Goal: Task Accomplishment & Management: Use online tool/utility

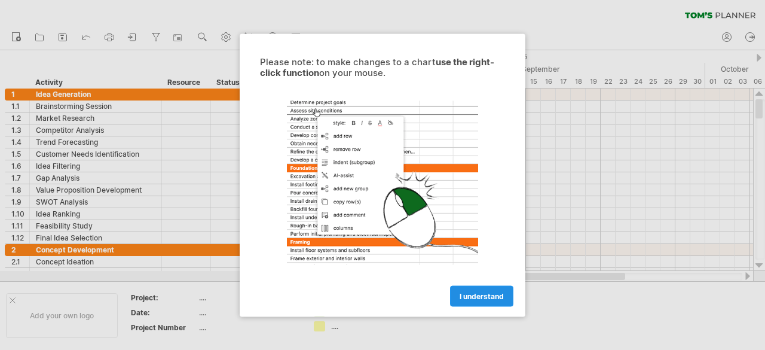
click at [482, 298] on span "I understand" at bounding box center [481, 295] width 44 height 9
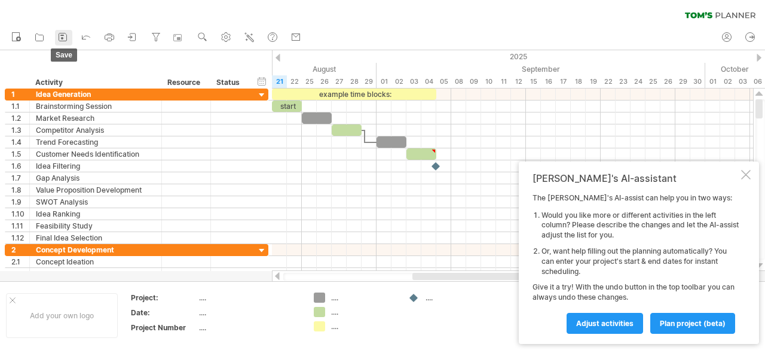
click at [72, 33] on link "save" at bounding box center [63, 38] width 17 height 16
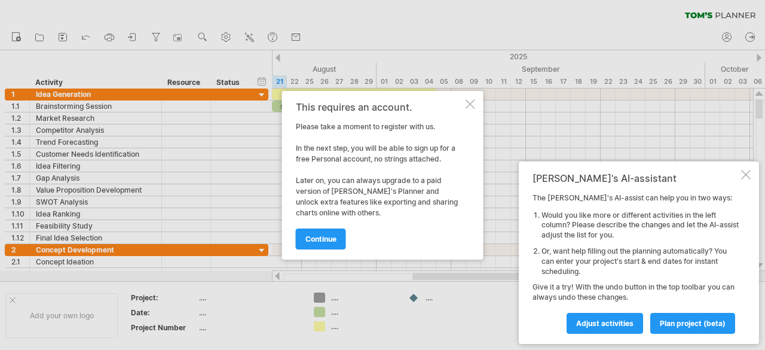
click at [465, 115] on div "This requires an account. Please take a moment to register with us. In the next…" at bounding box center [382, 175] width 201 height 168
click at [472, 108] on div "This requires an account. Please take a moment to register with us. In the next…" at bounding box center [382, 175] width 201 height 168
click at [477, 104] on div "This requires an account. Please take a moment to register with us. In the next…" at bounding box center [382, 175] width 201 height 168
click at [476, 104] on div "This requires an account. Please take a moment to register with us. In the next…" at bounding box center [382, 175] width 201 height 168
click at [744, 175] on div at bounding box center [746, 175] width 10 height 10
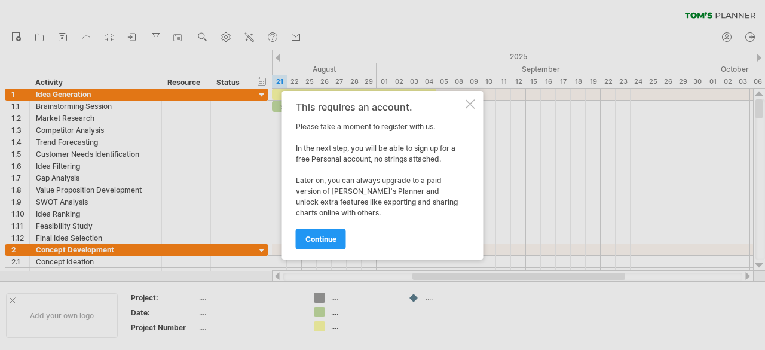
drag, startPoint x: 443, startPoint y: 98, endPoint x: 456, endPoint y: 97, distance: 13.2
click at [443, 97] on div "This requires an account. Please take a moment to register with us. In the next…" at bounding box center [382, 175] width 201 height 168
click at [466, 97] on div "This requires an account. Please take a moment to register with us. In the next…" at bounding box center [382, 175] width 201 height 168
click at [466, 102] on div at bounding box center [470, 104] width 10 height 10
